Goal: Information Seeking & Learning: Get advice/opinions

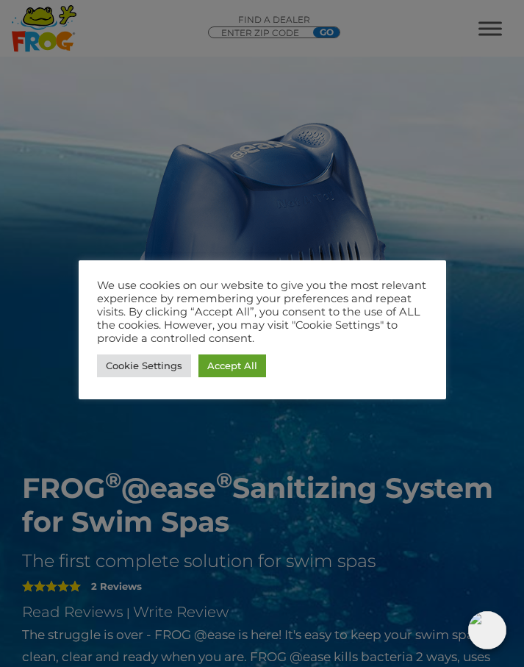
click at [247, 363] on link "Accept All" at bounding box center [233, 365] width 68 height 23
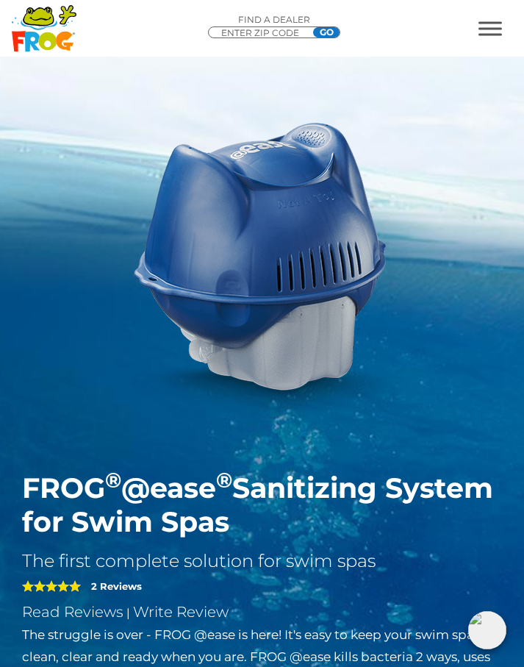
click at [491, 30] on span "MENU" at bounding box center [491, 28] width 24 height 14
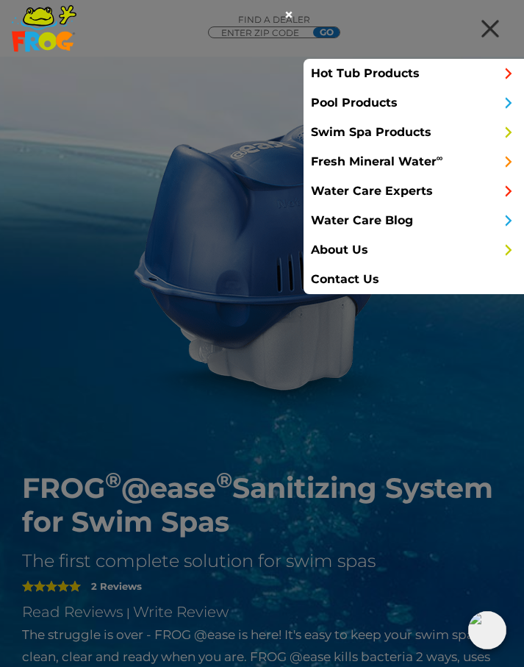
click at [410, 83] on link "Hot Tub Products" at bounding box center [414, 73] width 221 height 29
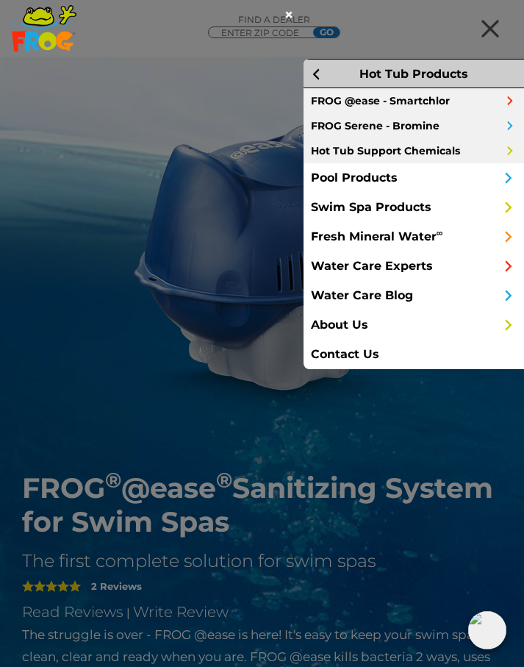
click at [421, 110] on link "FROG @ease - Smartchlor" at bounding box center [414, 100] width 221 height 25
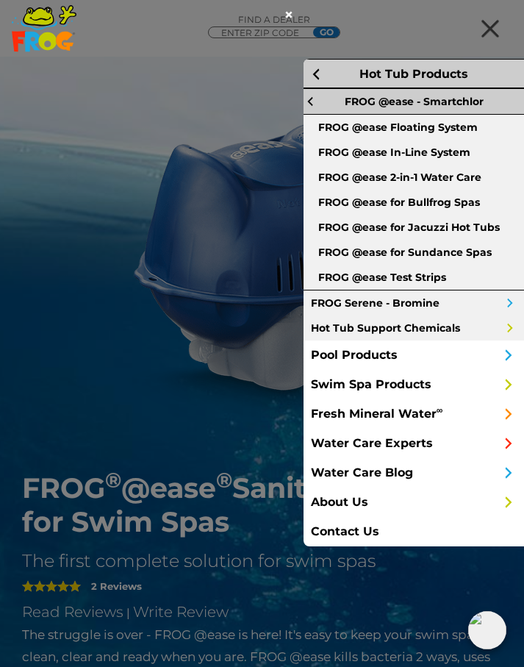
click at [459, 135] on link "FROG @ease Floating System" at bounding box center [414, 127] width 221 height 25
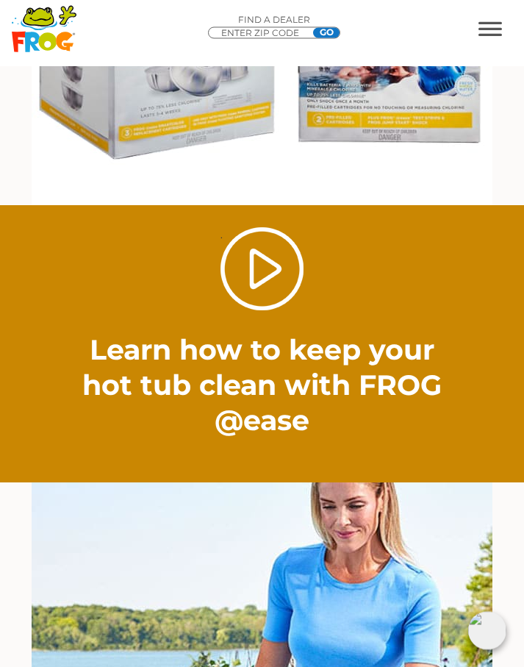
scroll to position [2186, 0]
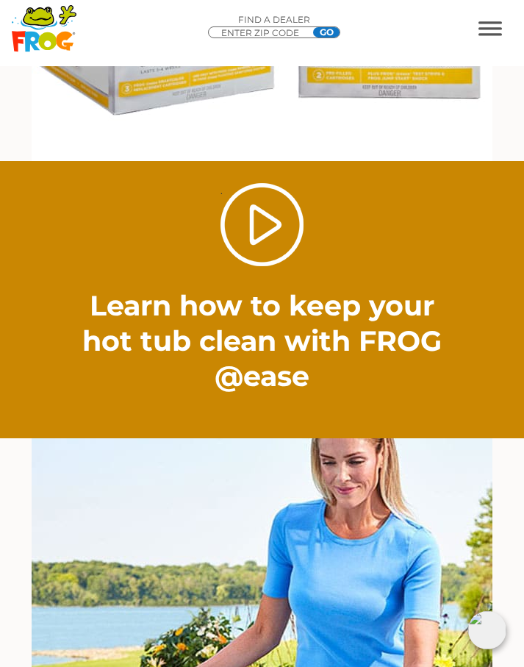
click at [289, 235] on link "." at bounding box center [262, 224] width 83 height 83
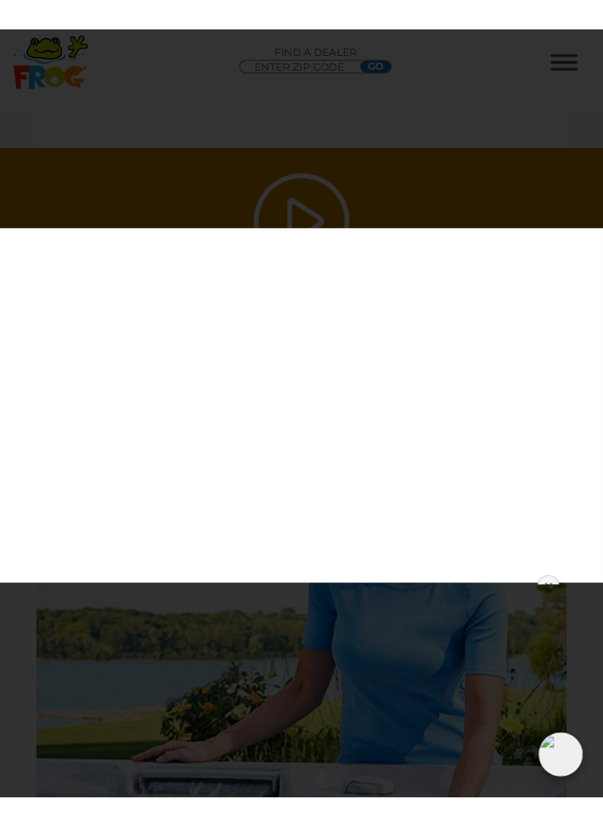
scroll to position [18, 0]
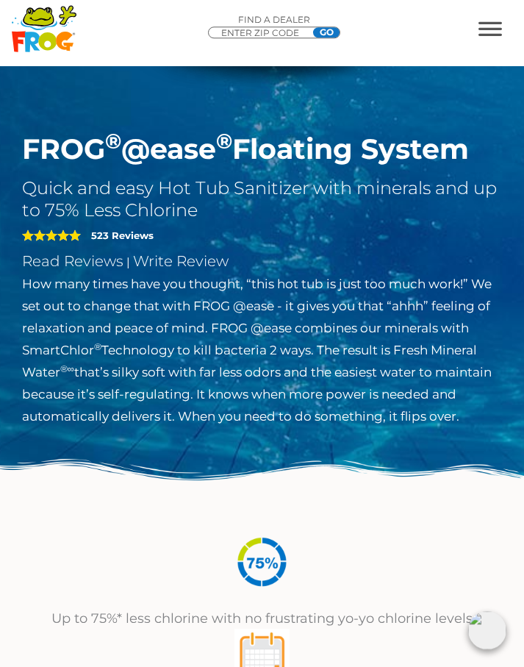
scroll to position [362, 0]
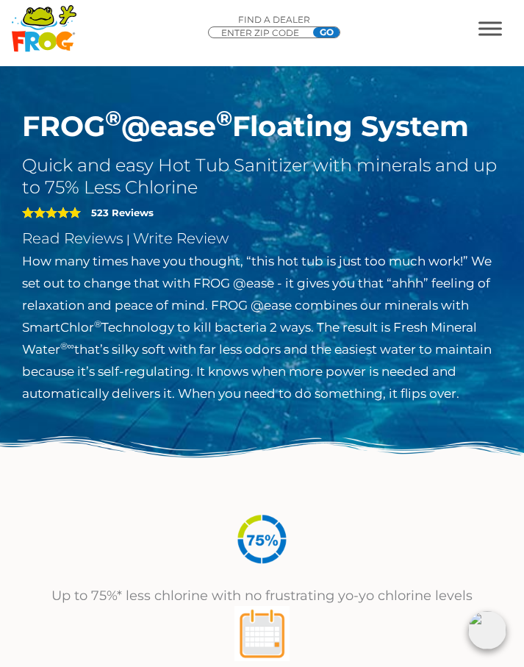
click at [96, 216] on strong "523 Reviews" at bounding box center [122, 213] width 63 height 12
click at [54, 205] on div "5" at bounding box center [53, 212] width 63 height 21
click at [74, 213] on span "5" at bounding box center [51, 213] width 59 height 12
click at [89, 201] on div "5 523 Reviews Read Reviews | Write Review" at bounding box center [262, 224] width 480 height 51
click at [97, 214] on strong "523 Reviews" at bounding box center [122, 213] width 63 height 12
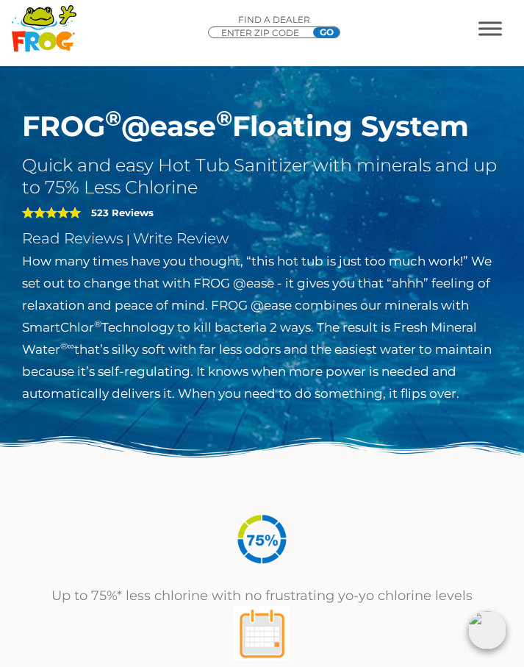
click at [90, 205] on div "5 523 Reviews Read Reviews | Write Review" at bounding box center [262, 224] width 480 height 51
click at [76, 219] on div "5" at bounding box center [53, 212] width 63 height 21
click at [85, 213] on div "5 523 Reviews Read Reviews | Write Review" at bounding box center [262, 224] width 480 height 51
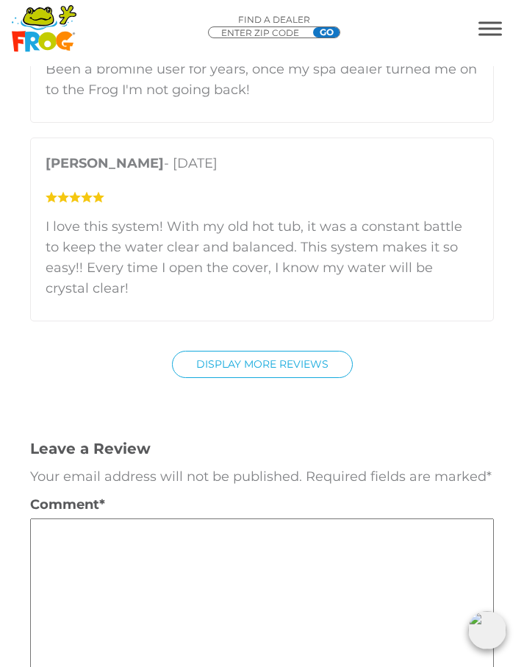
scroll to position [4989, 0]
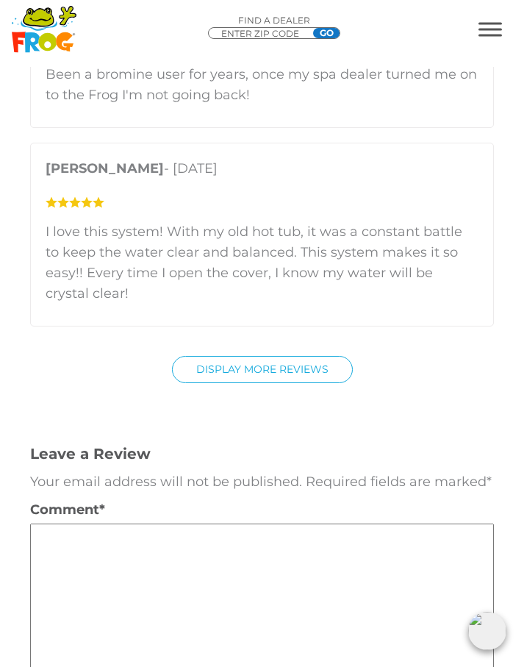
click at [365, 382] on div "Leave a Review Cancel reply Your email address will not be published. Required …" at bounding box center [262, 623] width 464 height 482
click at [317, 355] on link "Display More Reviews" at bounding box center [262, 368] width 181 height 27
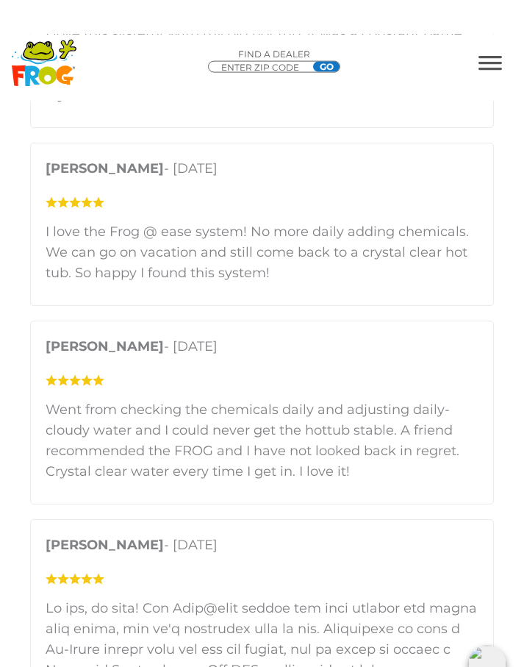
scroll to position [5187, 0]
